Goal: Task Accomplishment & Management: Use online tool/utility

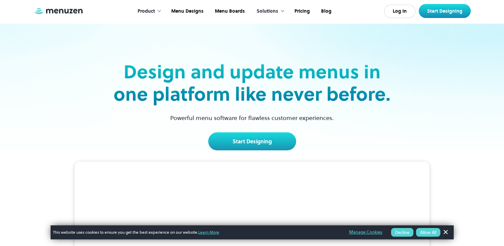
click at [421, 231] on button "Allow All" at bounding box center [428, 232] width 24 height 9
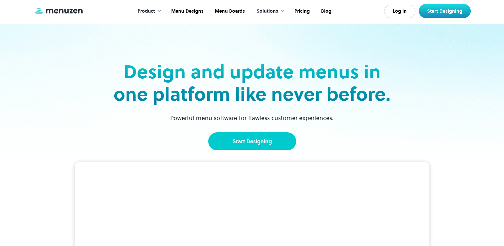
click at [230, 141] on link "Start Designing" at bounding box center [252, 141] width 88 height 18
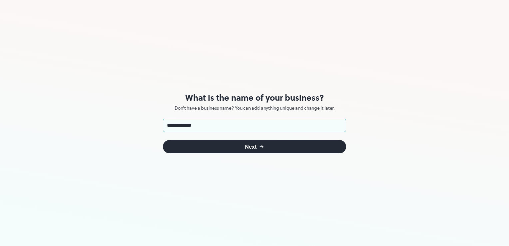
type input "**********"
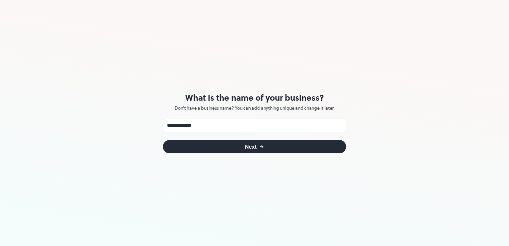
click at [258, 149] on button "Next" at bounding box center [254, 146] width 183 height 13
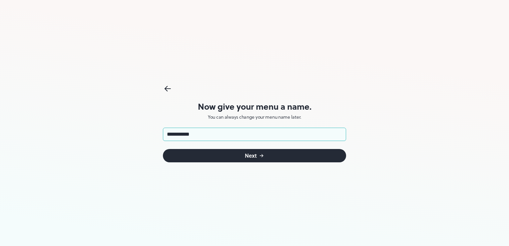
type input "**********"
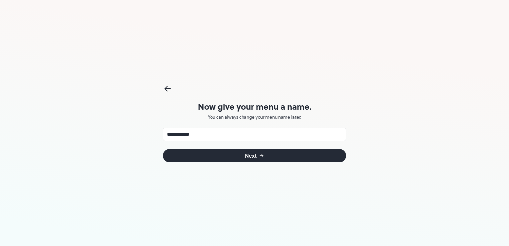
click at [257, 153] on button "Next" at bounding box center [254, 155] width 183 height 13
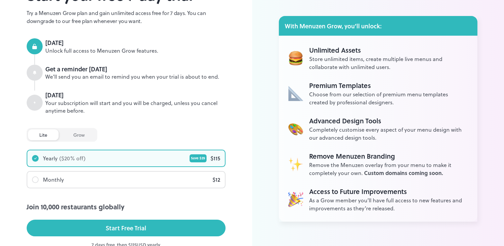
scroll to position [103, 0]
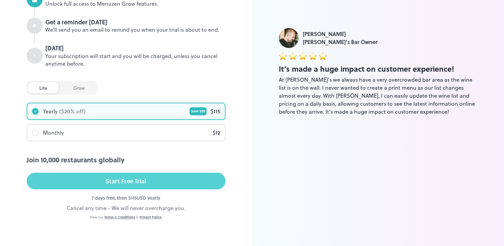
click at [149, 182] on button "Start Free Trial" at bounding box center [126, 181] width 199 height 17
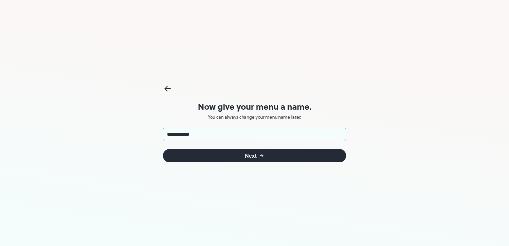
click at [210, 153] on button "Next" at bounding box center [254, 155] width 183 height 13
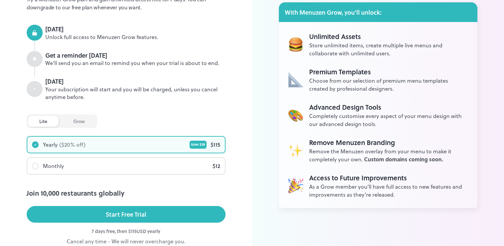
scroll to position [70, 0]
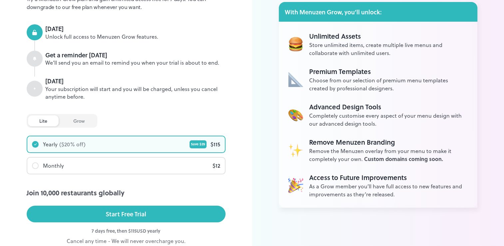
click at [64, 169] on div "Monthly $ 12" at bounding box center [126, 166] width 198 height 16
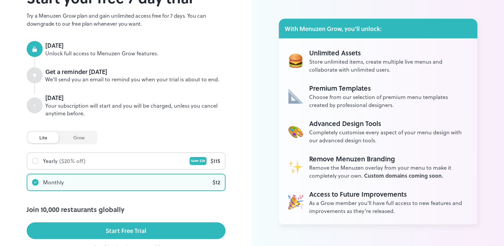
scroll to position [0, 0]
